Goal: Task Accomplishment & Management: Complete application form

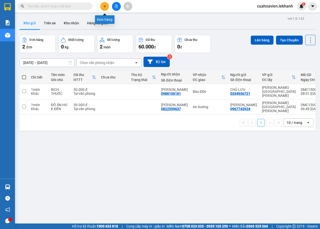
click at [105, 8] on icon "plus" at bounding box center [105, 7] width 4 height 4
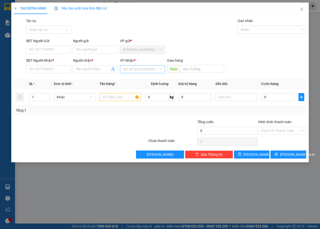
click at [138, 67] on input "search" at bounding box center [141, 69] width 36 height 8
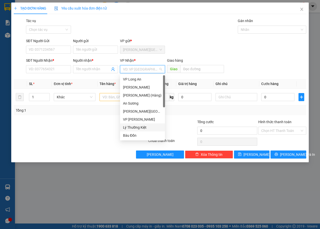
click at [137, 128] on div "Lý Thường Kiệt" at bounding box center [142, 127] width 39 height 6
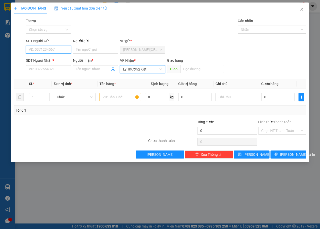
click at [49, 47] on input "SĐT Người Gửi" at bounding box center [48, 50] width 45 height 8
type input "0937376152"
click at [91, 47] on input "Người gửi" at bounding box center [95, 50] width 45 height 8
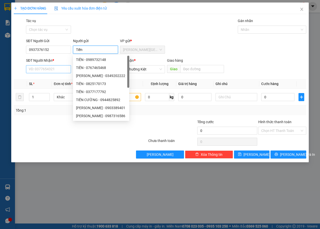
type input "Tiến"
click at [47, 69] on input "SĐT Người Nhận *" at bounding box center [48, 69] width 45 height 8
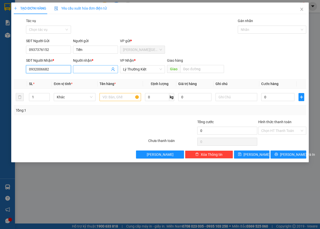
type input "0932006682"
click at [84, 67] on input "Người nhận *" at bounding box center [93, 69] width 34 height 6
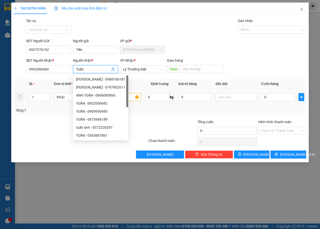
type input "Tuấn"
click at [153, 124] on div at bounding box center [172, 128] width 49 height 18
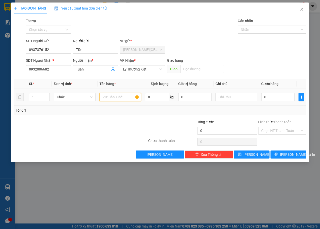
click at [131, 99] on input "text" at bounding box center [121, 97] width 42 height 8
type input "1 tv"
click at [233, 96] on input "text" at bounding box center [237, 97] width 42 height 8
type input "nhẹ tay"
click at [272, 99] on input "0" at bounding box center [278, 97] width 33 height 8
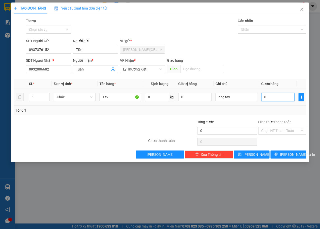
type input "3"
type input "30"
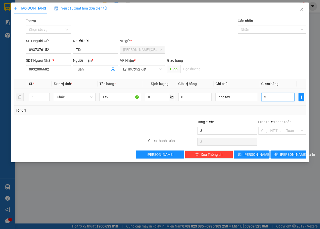
type input "30"
type input "300"
type input "3.000"
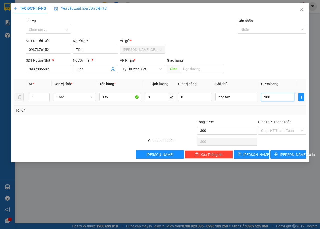
type input "3.000"
type input "30.000"
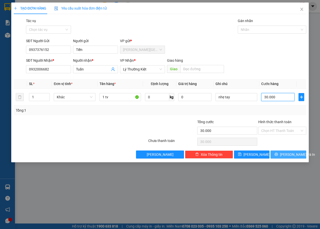
type input "30.000"
click at [278, 155] on icon "printer" at bounding box center [277, 154] width 4 height 4
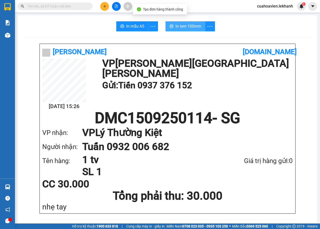
click at [180, 27] on span "In tem 100mm" at bounding box center [189, 26] width 26 height 6
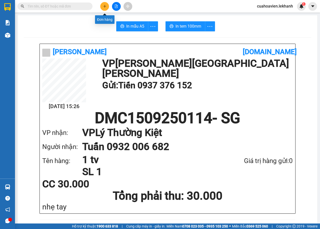
click at [106, 6] on icon "plus" at bounding box center [104, 6] width 3 height 0
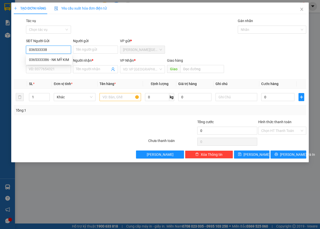
type input "0365333386"
click at [56, 61] on div "0365333386 - NK MỸ KIM" at bounding box center [49, 60] width 40 height 6
type input "NK [PERSON_NAME]"
type input "0325906560"
type input "KHÁNH LAB"
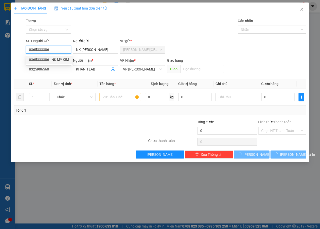
type input "30.000"
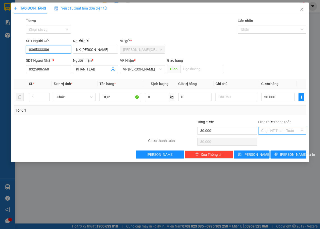
type input "0365333386"
click at [284, 131] on input "Hình thức thanh toán" at bounding box center [281, 131] width 39 height 8
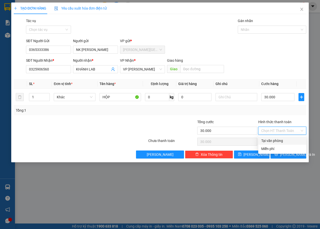
click at [273, 139] on div "Tại văn phòng" at bounding box center [283, 141] width 42 height 6
type input "0"
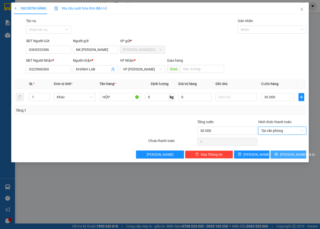
click at [288, 156] on span "[PERSON_NAME] và In" at bounding box center [297, 154] width 35 height 6
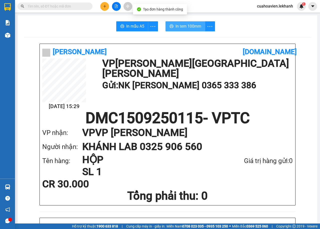
click at [180, 27] on span "In tem 100mm" at bounding box center [189, 26] width 26 height 6
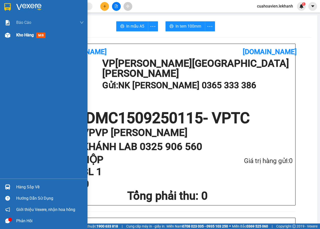
click at [35, 35] on div "Kho hàng mới" at bounding box center [31, 35] width 31 height 6
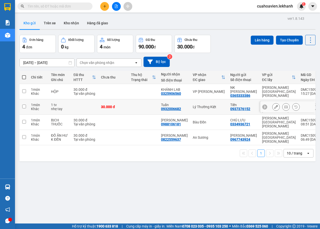
click at [275, 105] on icon at bounding box center [277, 107] width 4 height 4
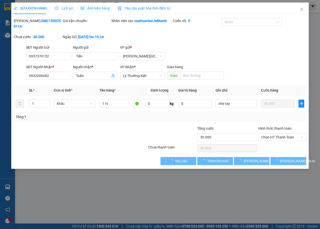
type input "0937376152"
type input "Tiến"
type input "0932006682"
type input "Tuấn"
type input "30.000"
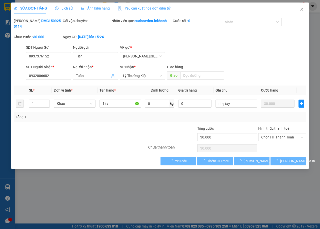
type input "30.000"
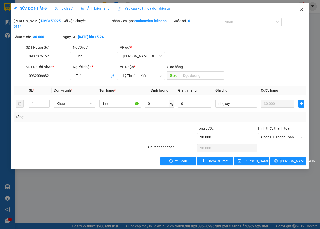
click at [302, 9] on icon "close" at bounding box center [302, 9] width 3 height 3
